Goal: Information Seeking & Learning: Learn about a topic

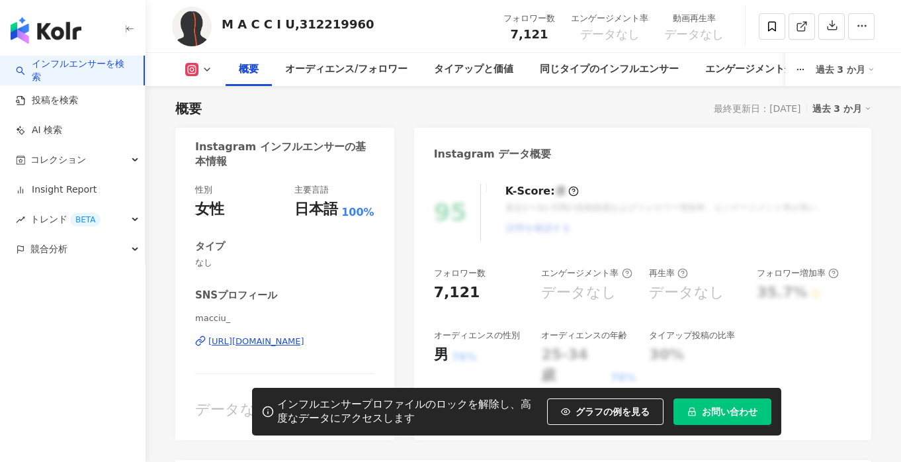
scroll to position [76, 0]
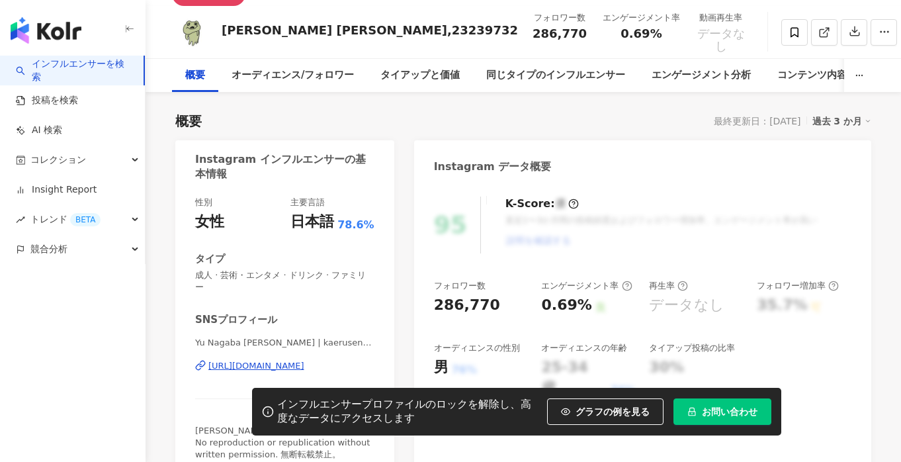
scroll to position [18, 0]
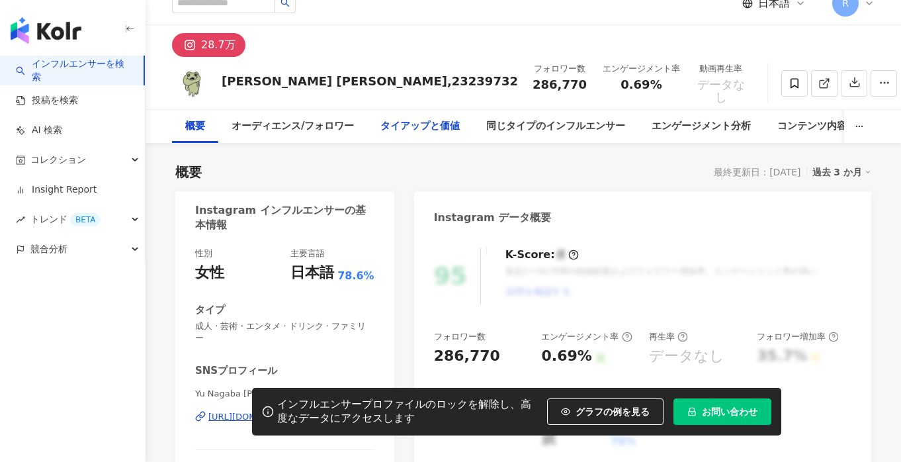
click at [414, 123] on div "タイアップと価値" at bounding box center [420, 126] width 79 height 16
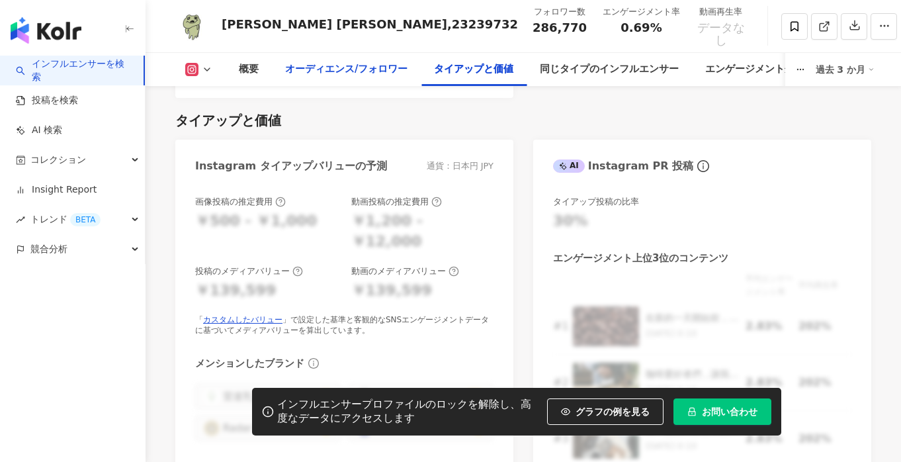
click at [320, 74] on div "オーディエンス/フォロワー" at bounding box center [346, 70] width 122 height 16
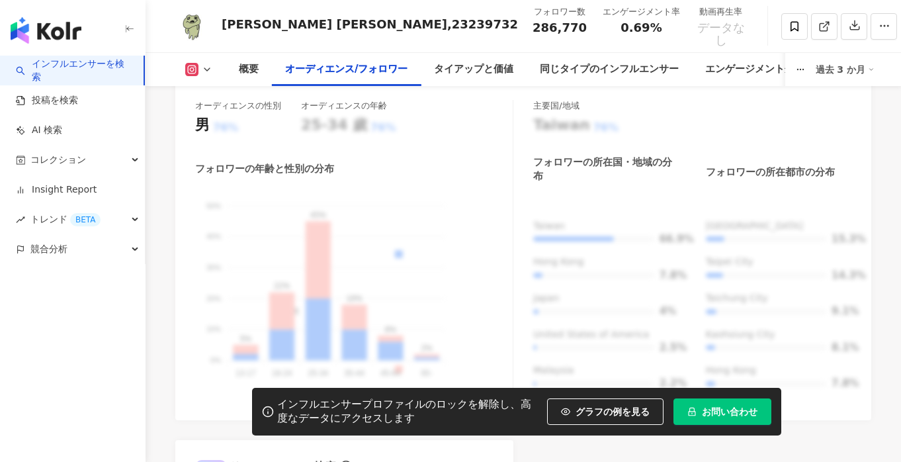
scroll to position [1279, 0]
